Goal: Check status

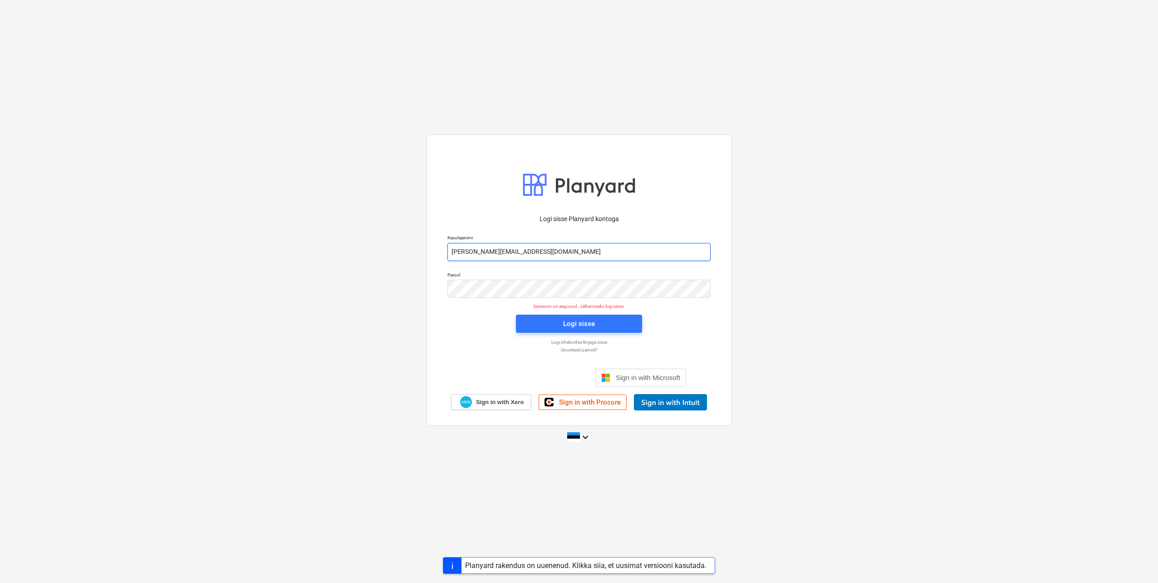
click at [487, 252] on input "[PERSON_NAME][EMAIL_ADDRESS][DOMAIN_NAME]" at bounding box center [579, 252] width 263 height 18
type input "[EMAIL_ADDRESS][DOMAIN_NAME]"
click at [433, 295] on div "Logi sisse Planyard kontoga Kasutajanimi [EMAIL_ADDRESS][DOMAIN_NAME] Parool Se…" at bounding box center [579, 279] width 305 height 291
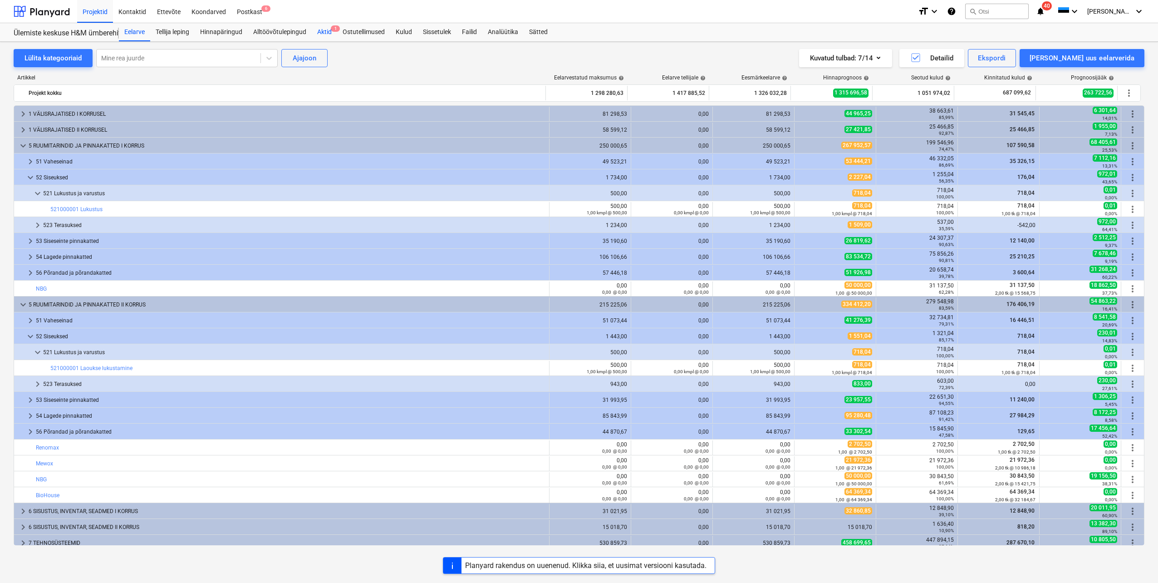
click at [328, 30] on div "Aktid 1" at bounding box center [324, 32] width 25 height 18
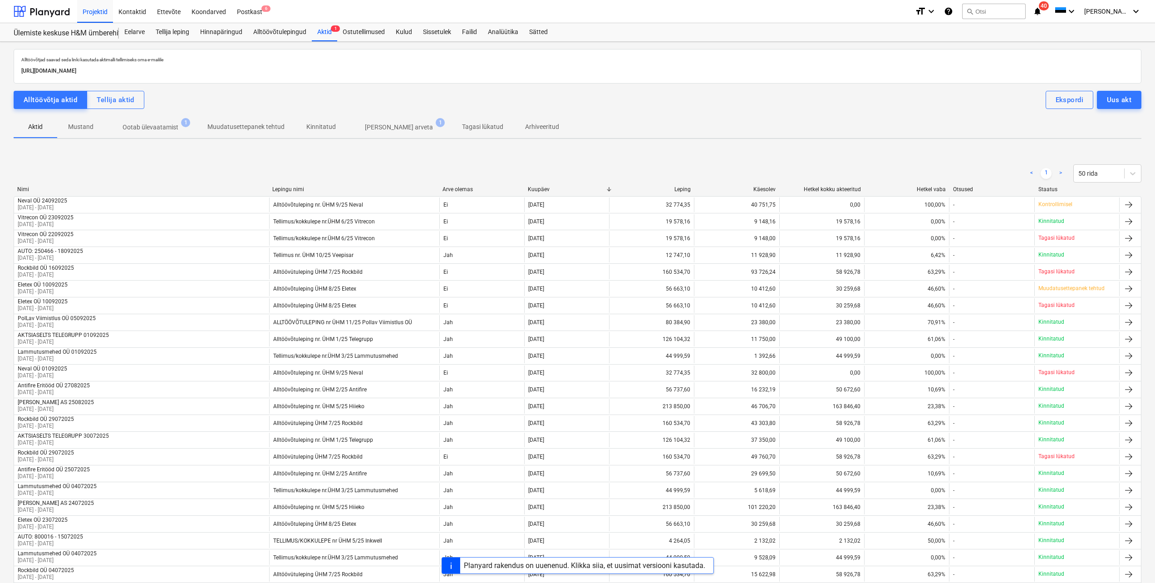
click at [159, 125] on p "Ootab ülevaatamist" at bounding box center [151, 128] width 56 height 10
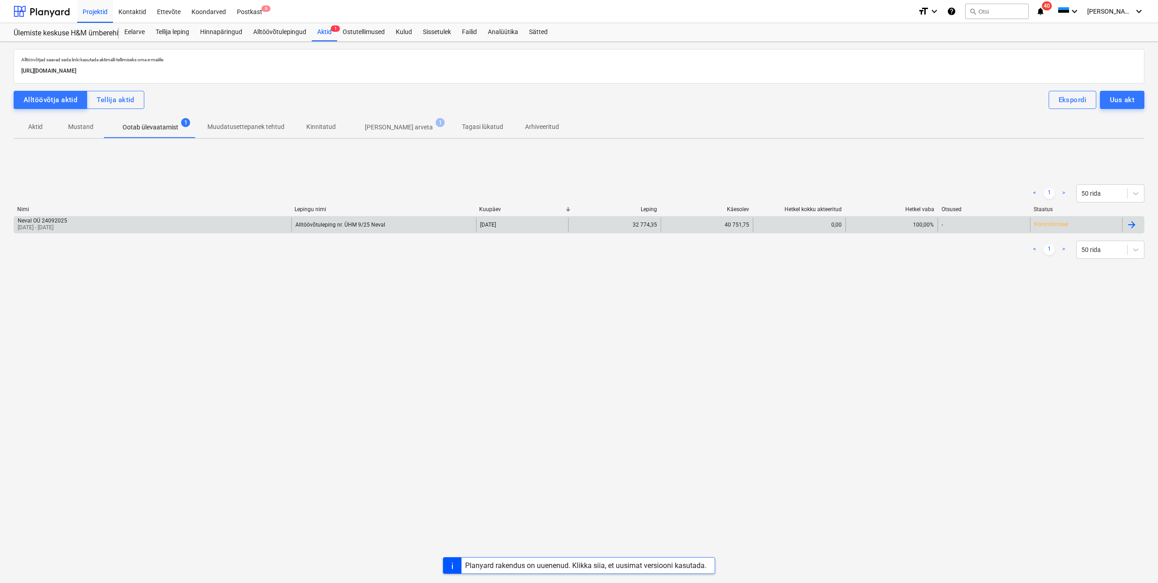
click at [103, 223] on div "Neval OÜ 24092025 [DATE] - [DATE]" at bounding box center [152, 224] width 277 height 15
